Goal: Check status: Check status

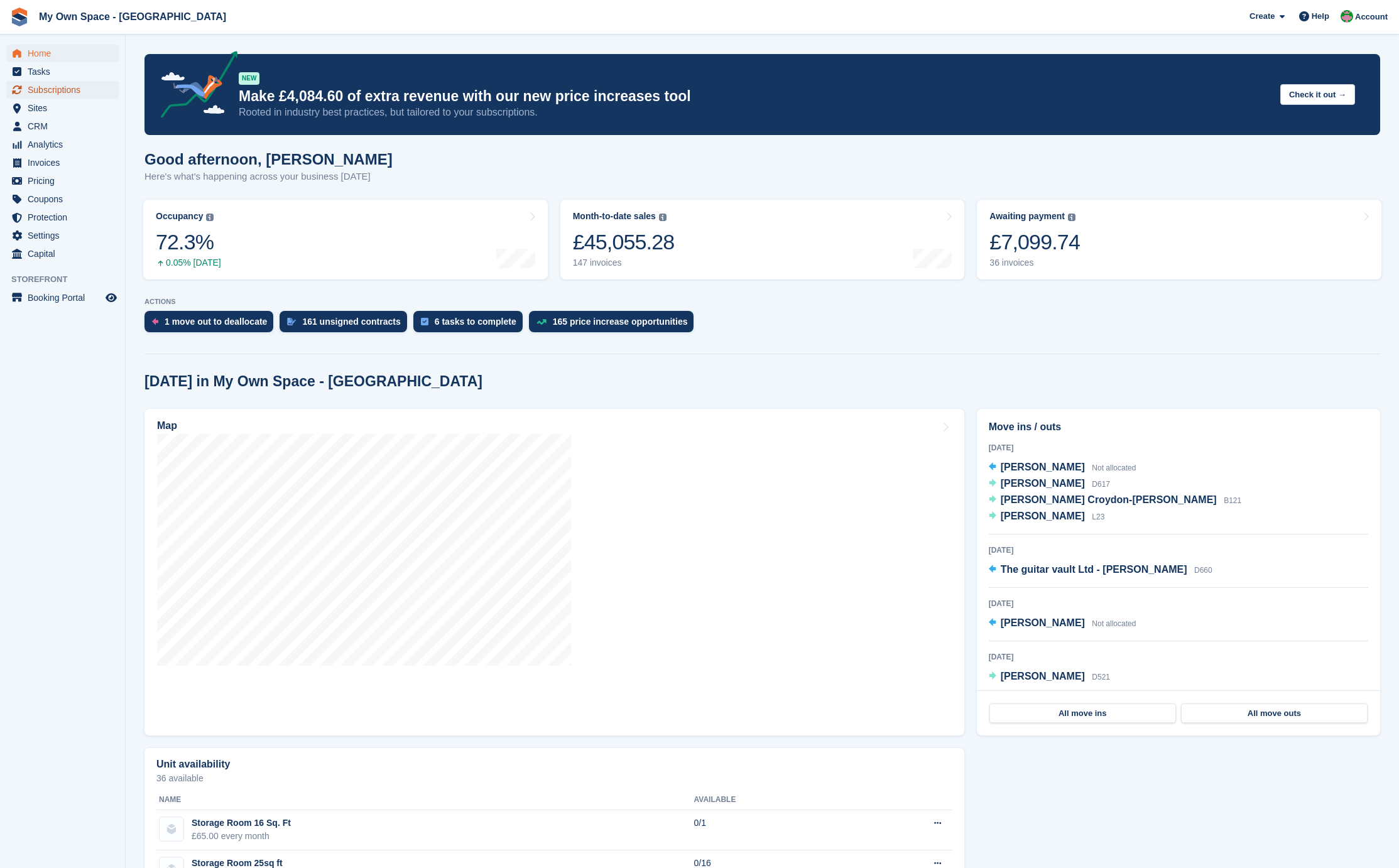
click at [59, 85] on span "Subscriptions" at bounding box center [66, 89] width 75 height 17
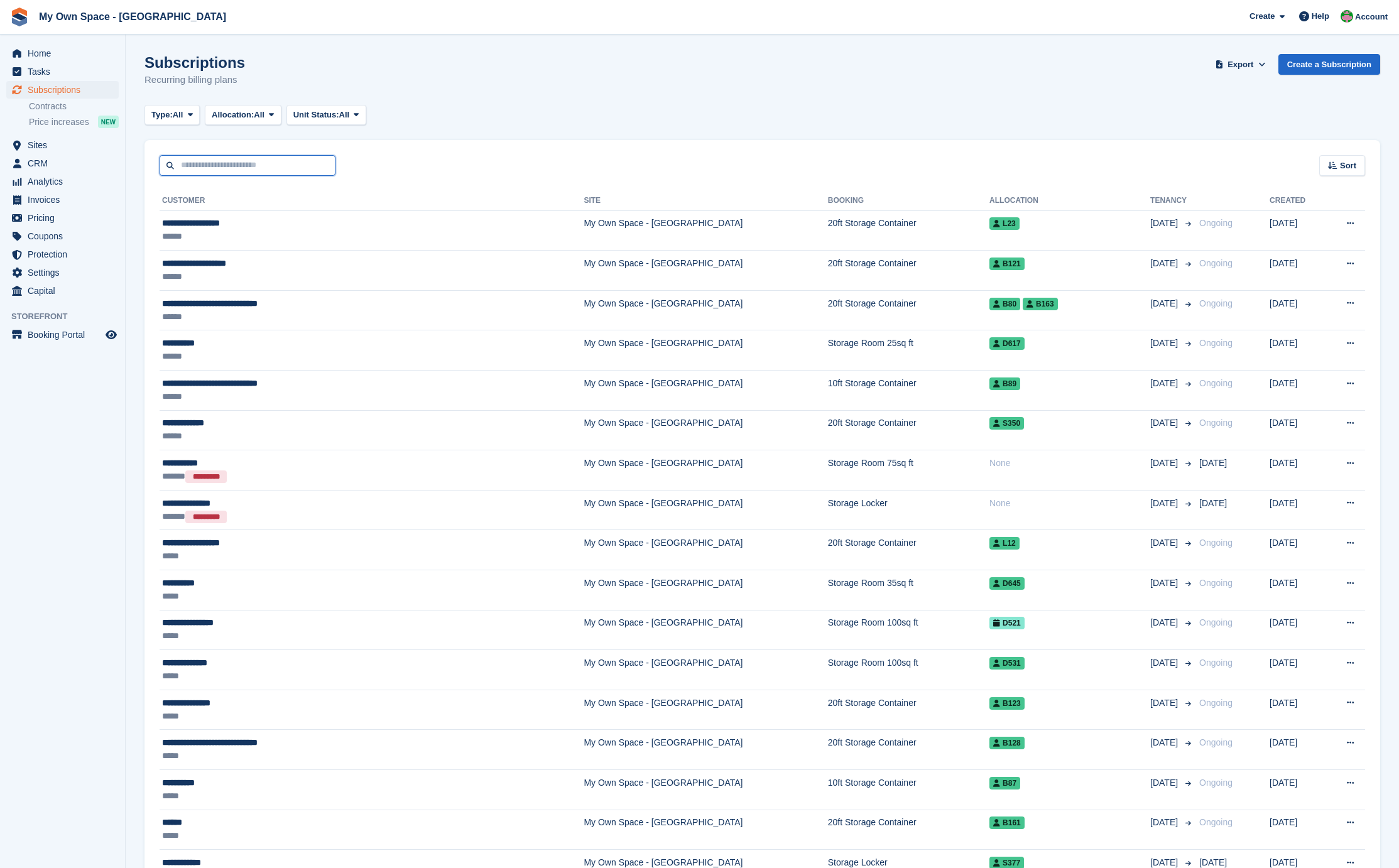
click at [210, 159] on input "text" at bounding box center [247, 165] width 176 height 21
type input "*****"
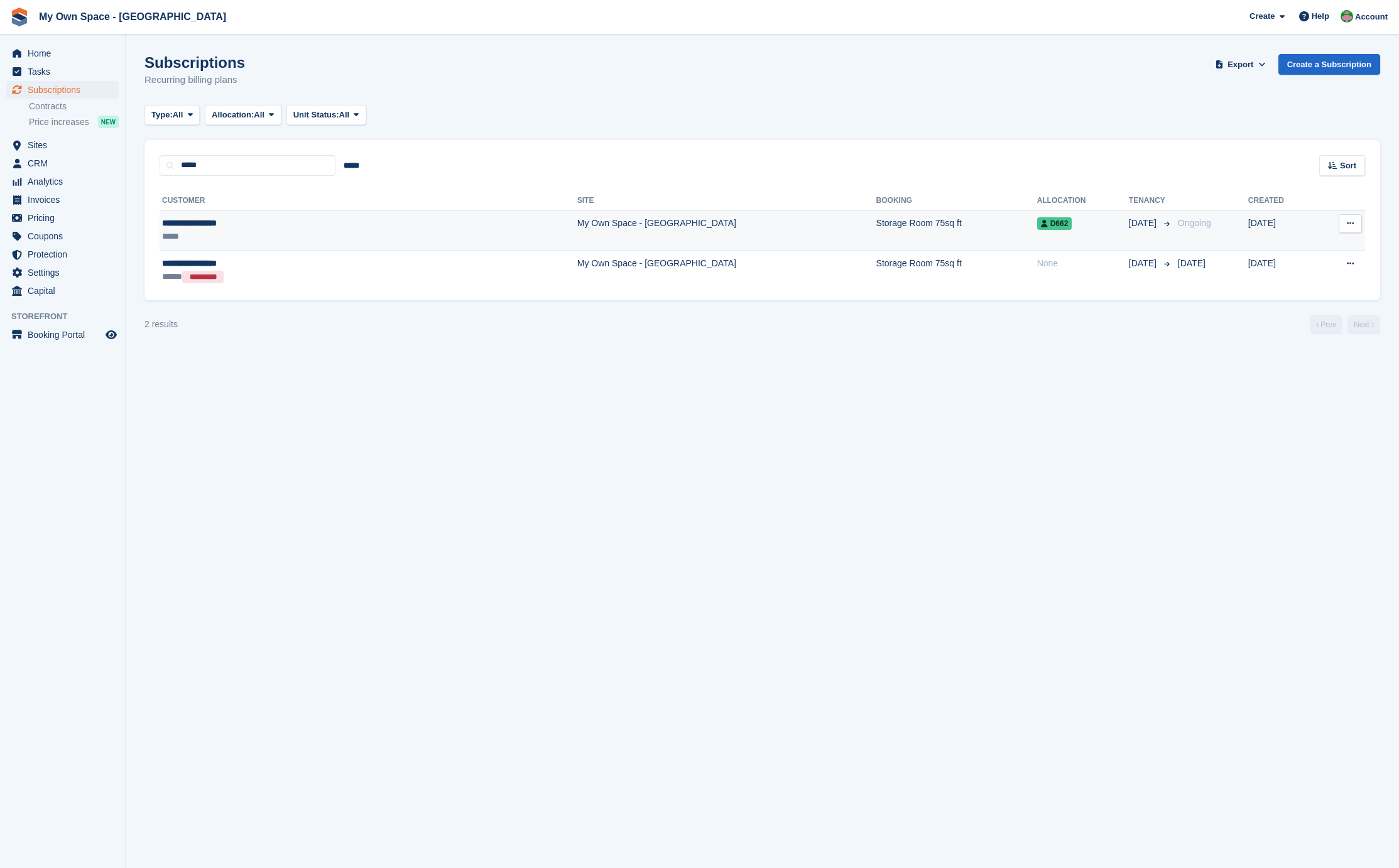
click at [251, 215] on td "**********" at bounding box center [368, 230] width 418 height 41
